Goal: Find specific fact

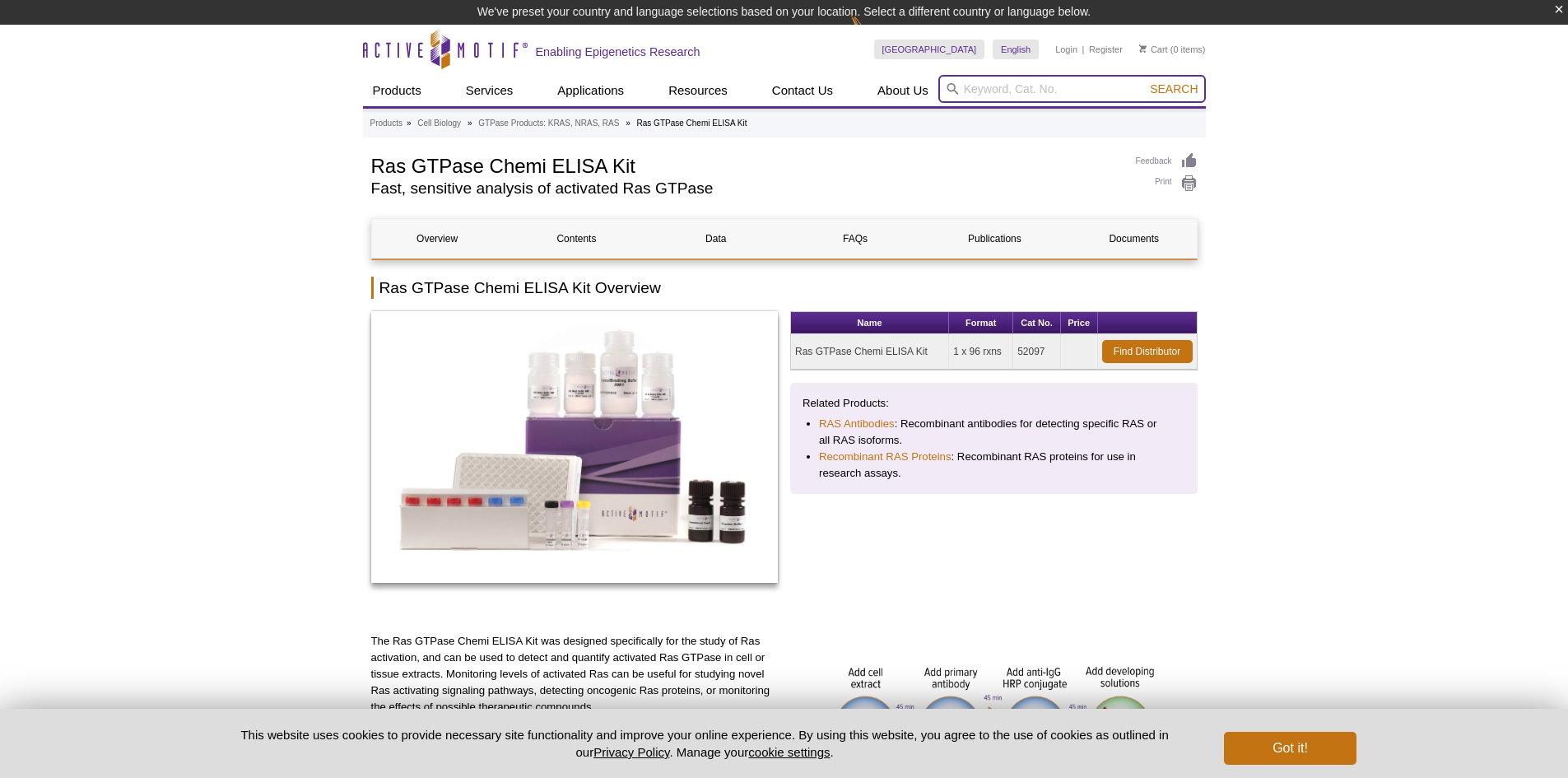
click at [1067, 83] on input "search" at bounding box center [1072, 88] width 267 height 28
paste input "61387"
type input "61387"
click at [1145, 82] on button "Search" at bounding box center [1173, 88] width 58 height 15
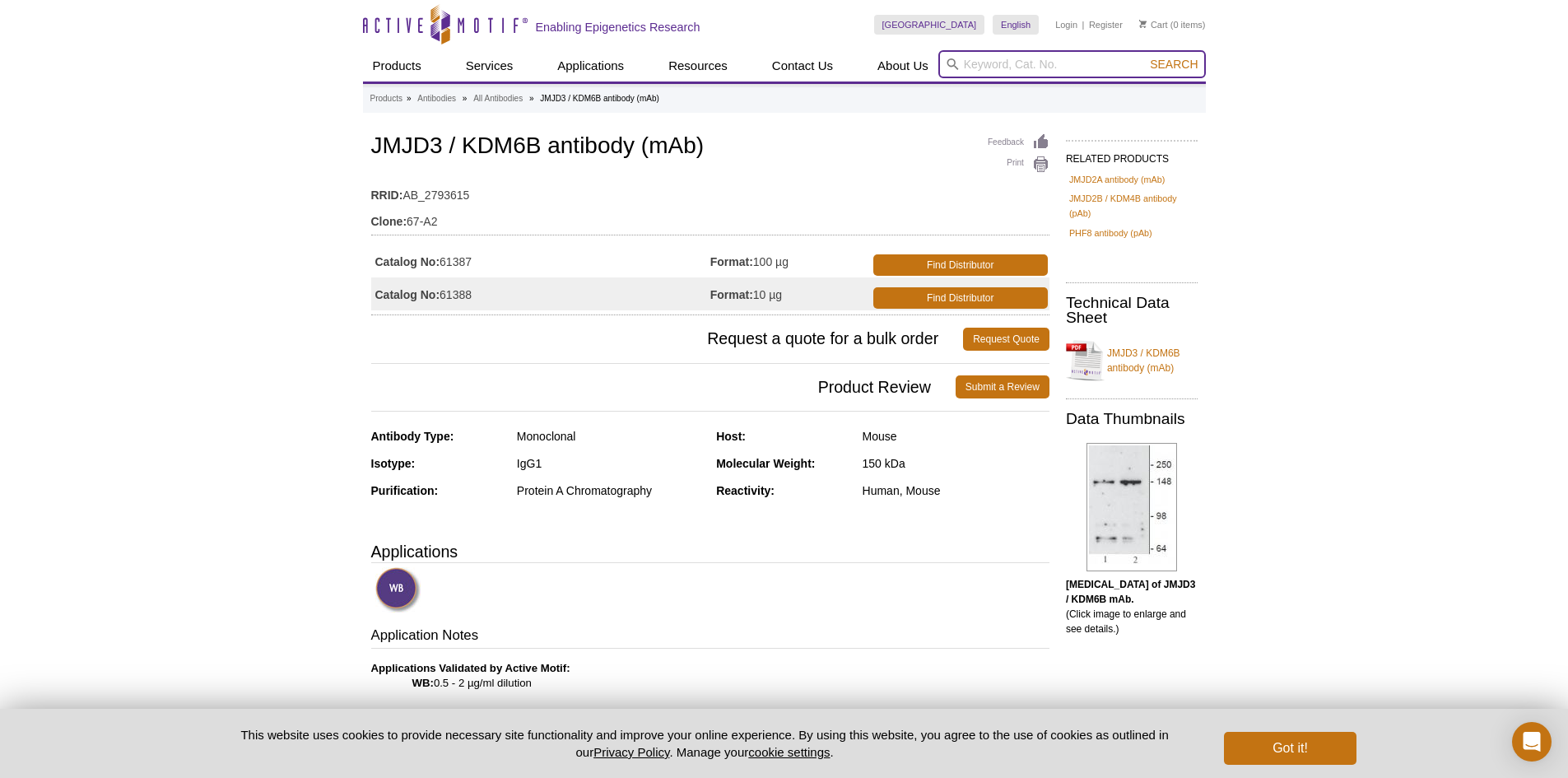
click at [1036, 61] on input "search" at bounding box center [1072, 64] width 267 height 28
click at [712, 197] on td "RRID: AB_2793615" at bounding box center [710, 191] width 678 height 27
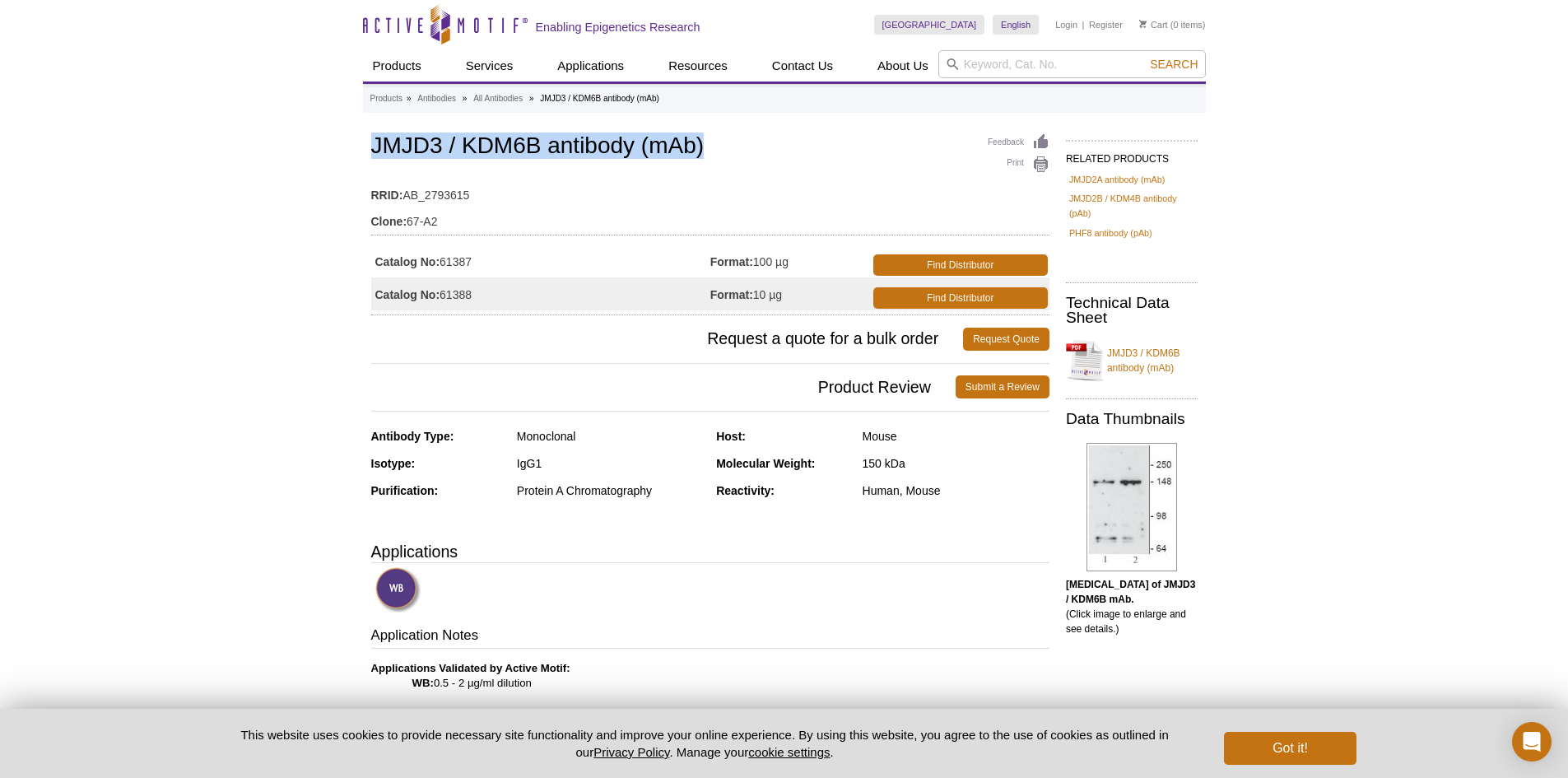
drag, startPoint x: 374, startPoint y: 140, endPoint x: 725, endPoint y: 139, distance: 351.0
click at [725, 139] on h1 "JMJD3 / KDM6B antibody (mAb)" at bounding box center [710, 147] width 678 height 28
copy h1 "JMJD3 / KDM6B antibody (mAb)"
